Goal: Task Accomplishment & Management: Complete application form

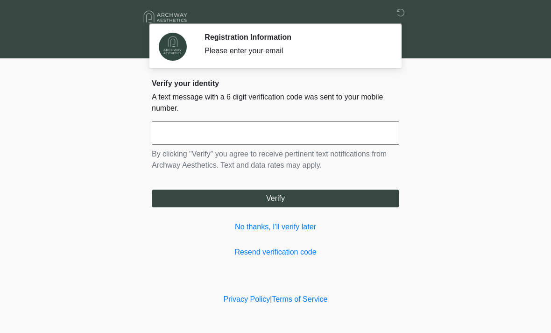
click at [293, 129] on input "text" at bounding box center [275, 132] width 247 height 23
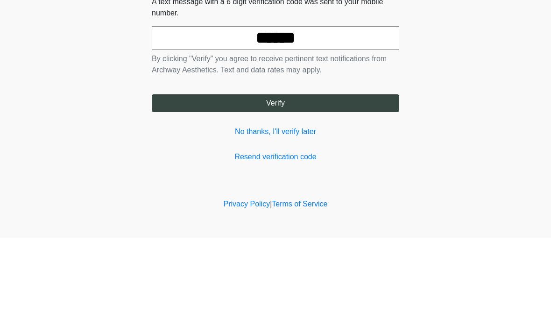
type input "******"
click at [347, 189] on button "Verify" at bounding box center [275, 198] width 247 height 18
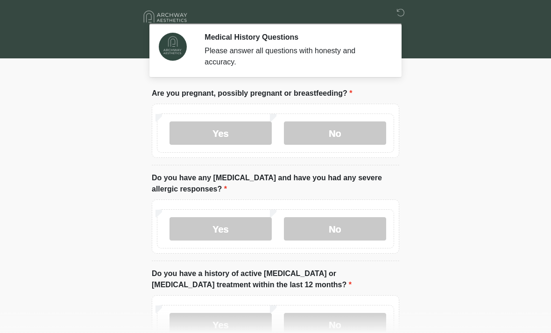
click at [351, 136] on label "No" at bounding box center [335, 132] width 102 height 23
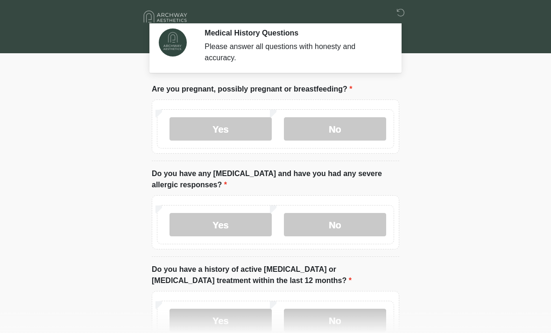
scroll to position [25, 0]
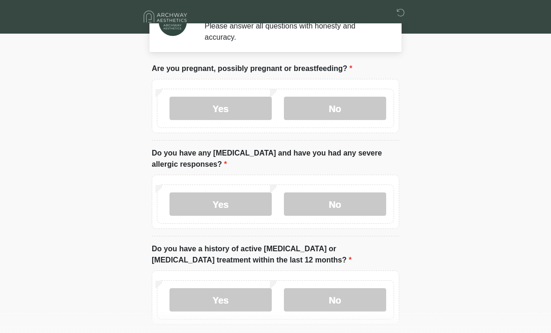
click at [358, 207] on label "No" at bounding box center [335, 203] width 102 height 23
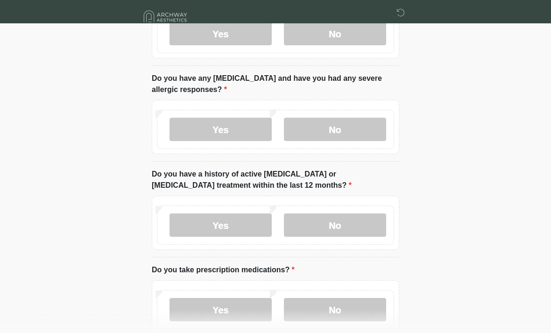
scroll to position [104, 0]
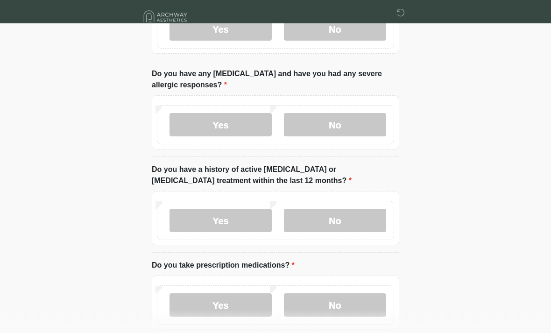
click at [364, 220] on label "No" at bounding box center [335, 220] width 102 height 23
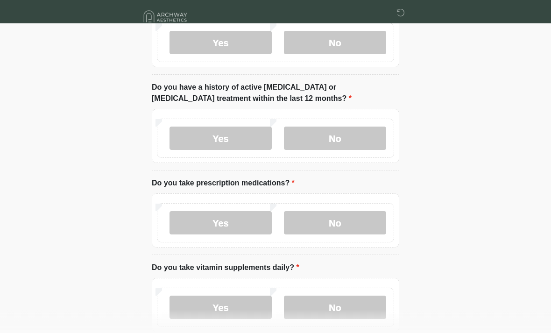
scroll to position [189, 0]
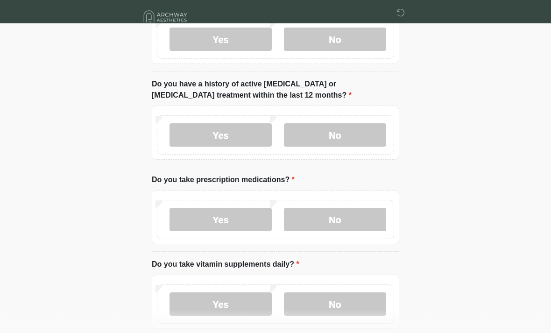
click at [240, 219] on label "Yes" at bounding box center [220, 219] width 102 height 23
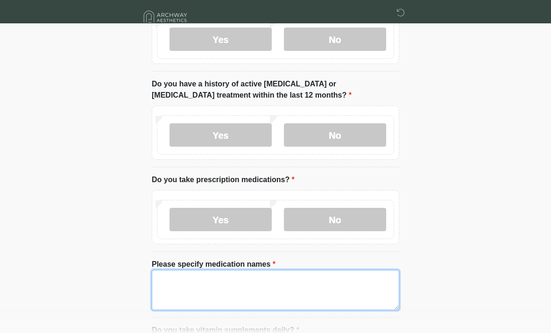
click at [251, 285] on textarea "Please specify medication names" at bounding box center [275, 290] width 247 height 40
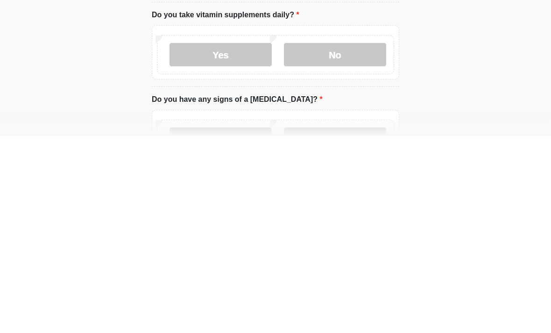
scroll to position [309, 0]
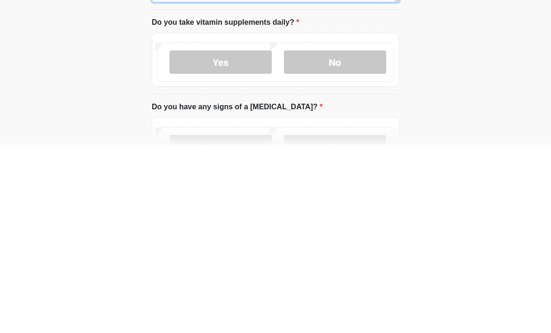
type textarea "**********"
click at [244, 239] on label "Yes" at bounding box center [220, 250] width 102 height 23
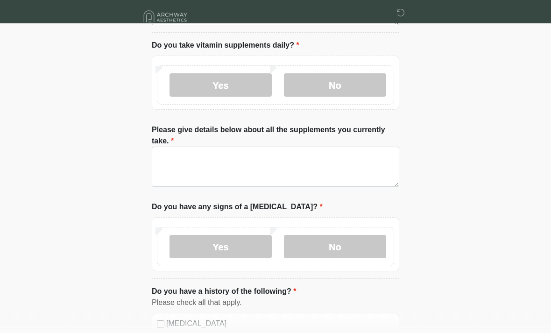
scroll to position [470, 0]
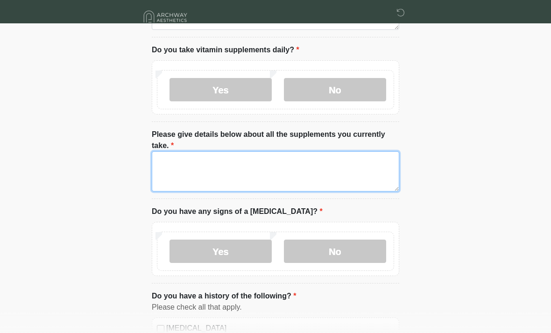
click at [315, 161] on textarea "Please give details below about all the supplements you currently take." at bounding box center [275, 171] width 247 height 40
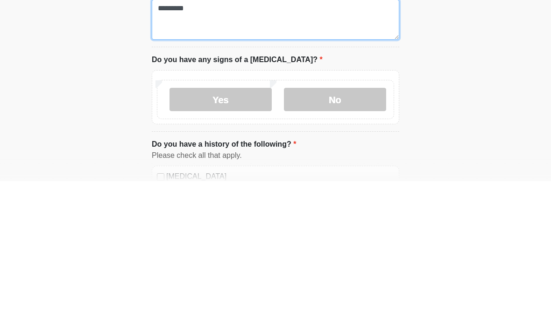
type textarea "*********"
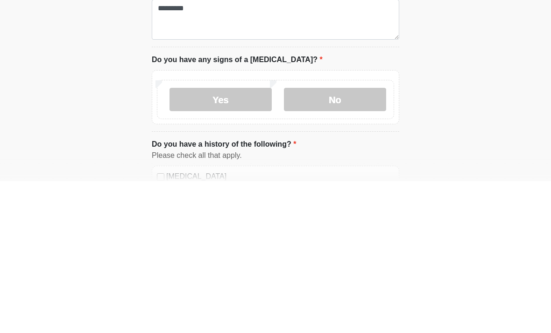
click at [348, 239] on label "No" at bounding box center [335, 250] width 102 height 23
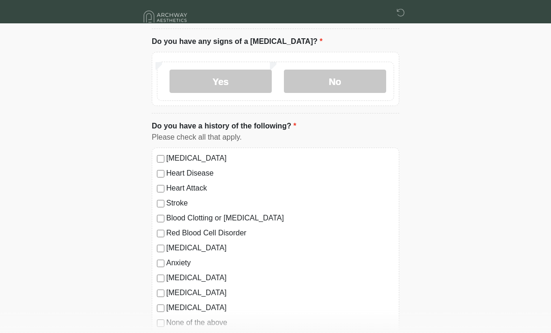
scroll to position [666, 0]
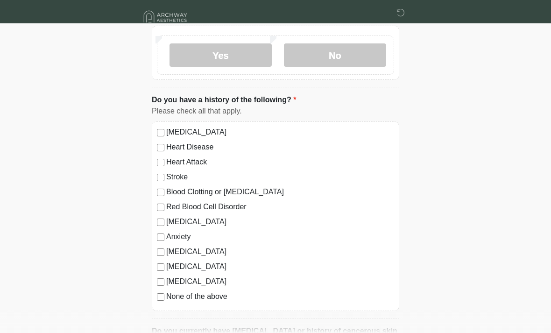
click at [169, 299] on label "None of the above" at bounding box center [280, 296] width 228 height 11
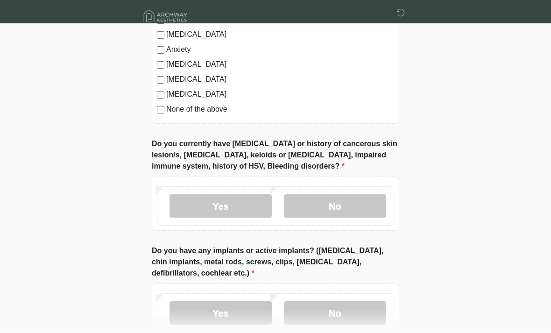
scroll to position [856, 0]
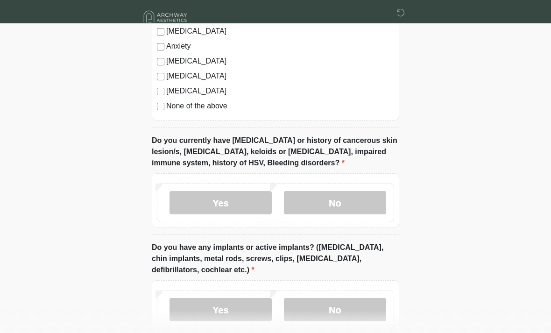
click at [351, 199] on label "No" at bounding box center [335, 202] width 102 height 23
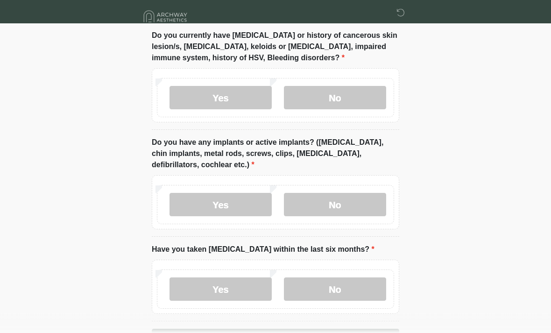
scroll to position [964, 0]
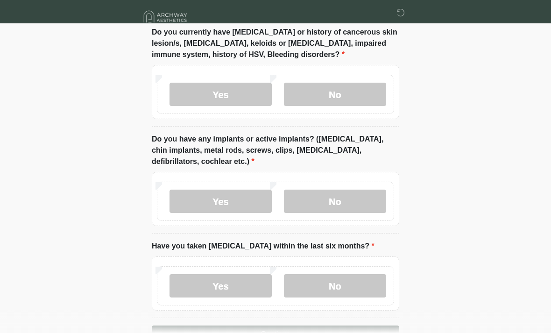
click at [239, 198] on label "Yes" at bounding box center [220, 200] width 102 height 23
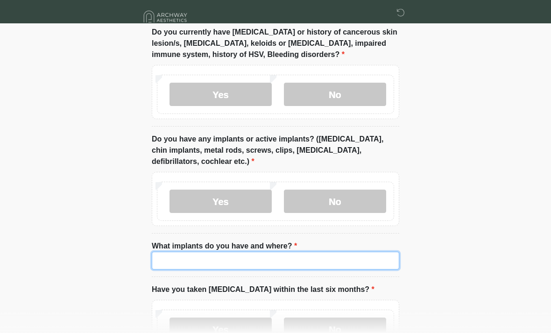
click at [305, 260] on input "What implants do you have and where?" at bounding box center [275, 261] width 247 height 18
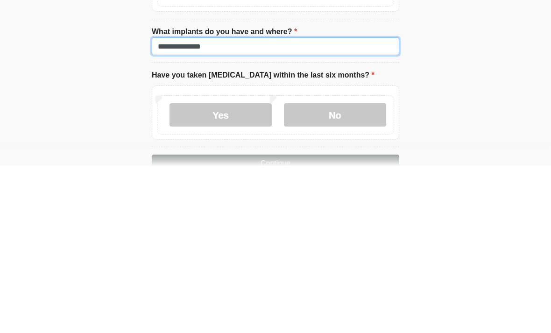
type input "**********"
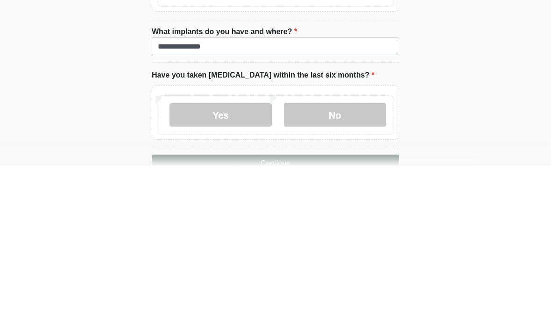
click at [365, 270] on label "No" at bounding box center [335, 281] width 102 height 23
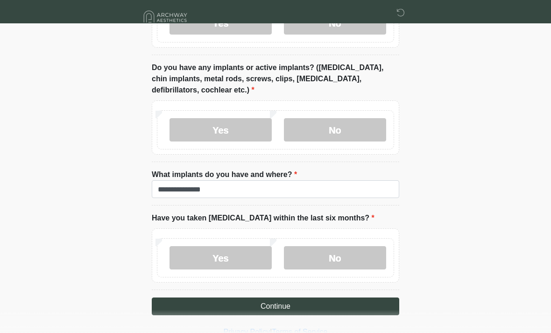
click at [327, 302] on button "Continue" at bounding box center [275, 306] width 247 height 18
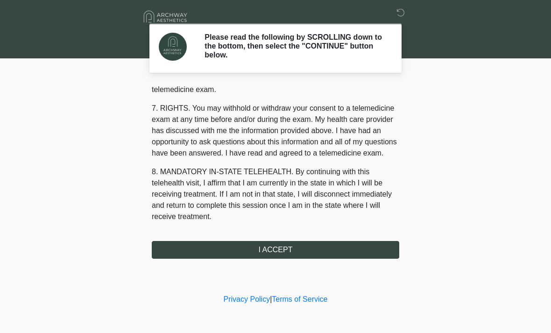
scroll to position [395, 0]
click at [318, 244] on button "I ACCEPT" at bounding box center [275, 250] width 247 height 18
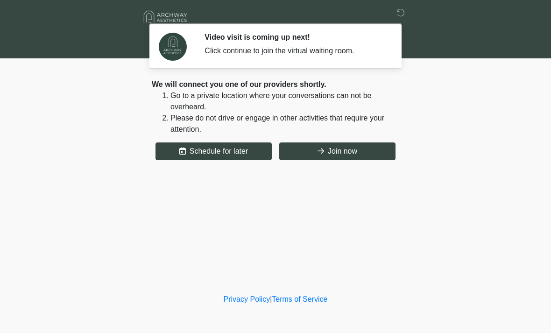
click at [358, 166] on div "‎ ‎ ‎ ‎ Video visit is coming up next! Click continue to join the virtual waiti…" at bounding box center [275, 145] width 280 height 273
click at [347, 156] on button "Join now" at bounding box center [337, 151] width 116 height 18
